Goal: Task Accomplishment & Management: Use online tool/utility

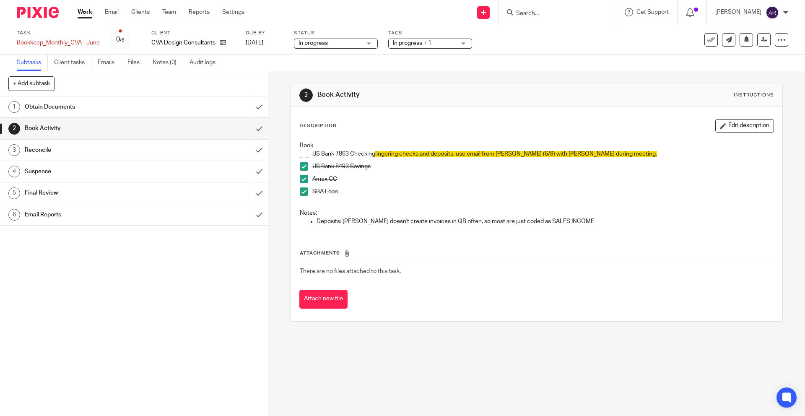
click at [98, 152] on h1 "Reconcile" at bounding box center [97, 150] width 145 height 13
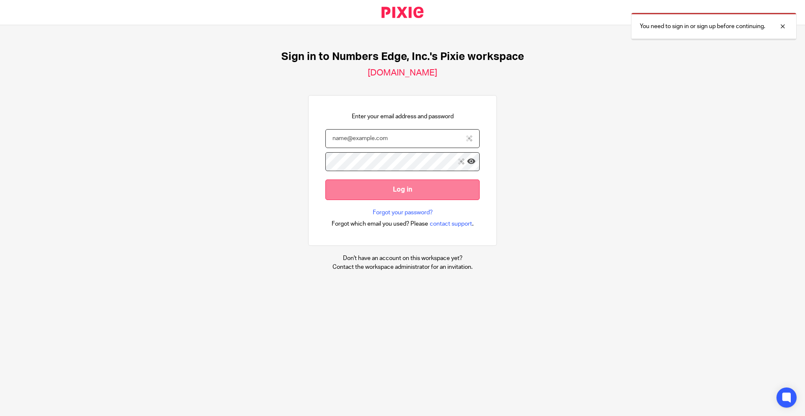
type input "[PERSON_NAME][EMAIL_ADDRESS][DOMAIN_NAME]"
click at [389, 192] on input "Log in" at bounding box center [402, 189] width 154 height 21
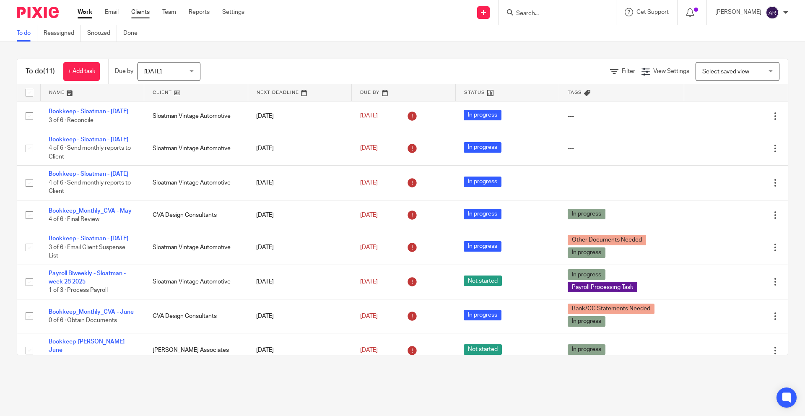
click at [143, 13] on link "Clients" at bounding box center [140, 12] width 18 height 8
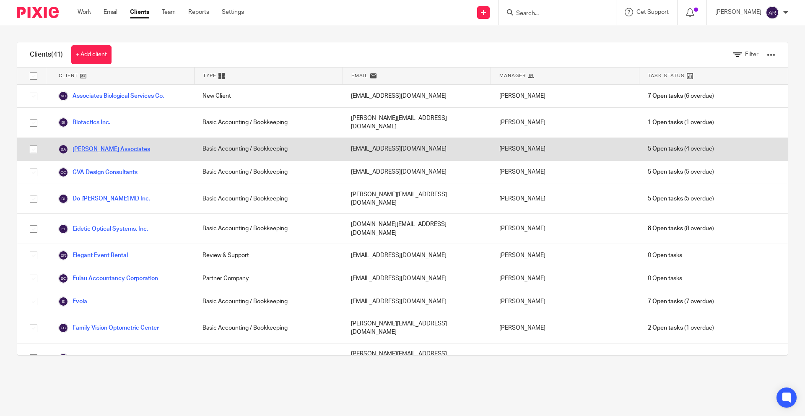
click at [98, 144] on link "[PERSON_NAME] Associates" at bounding box center [104, 149] width 92 height 10
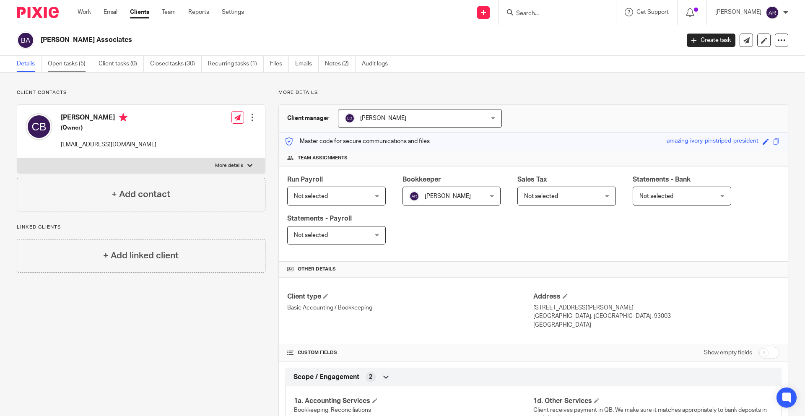
click at [67, 61] on link "Open tasks (5)" at bounding box center [70, 64] width 44 height 16
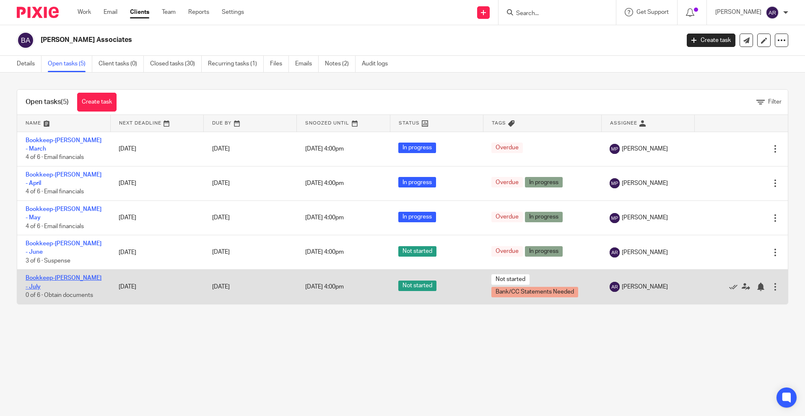
click at [73, 279] on link "Bookkeep-[PERSON_NAME] - July" at bounding box center [64, 282] width 76 height 14
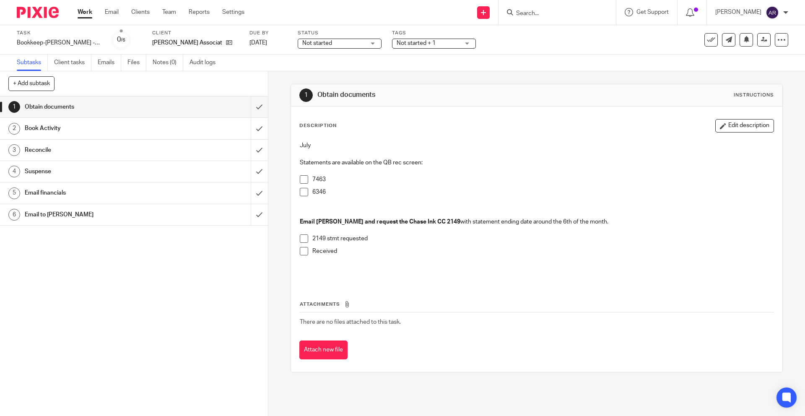
click at [300, 236] on span at bounding box center [304, 238] width 8 height 8
click at [304, 252] on span at bounding box center [304, 251] width 8 height 8
